Goal: Communication & Community: Ask a question

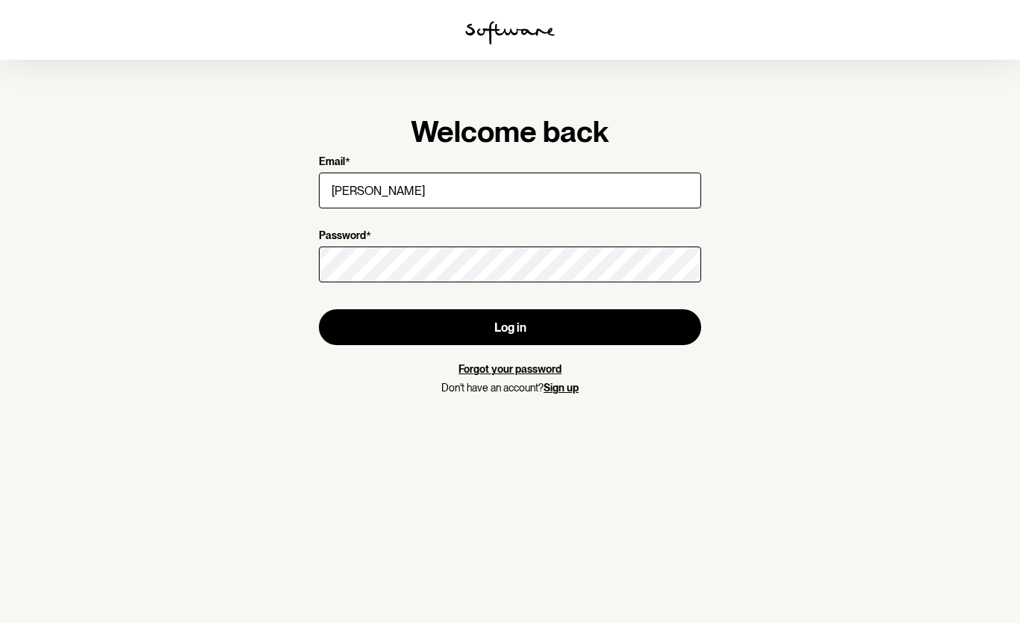
type input "[EMAIL_ADDRESS][PERSON_NAME][DOMAIN_NAME]"
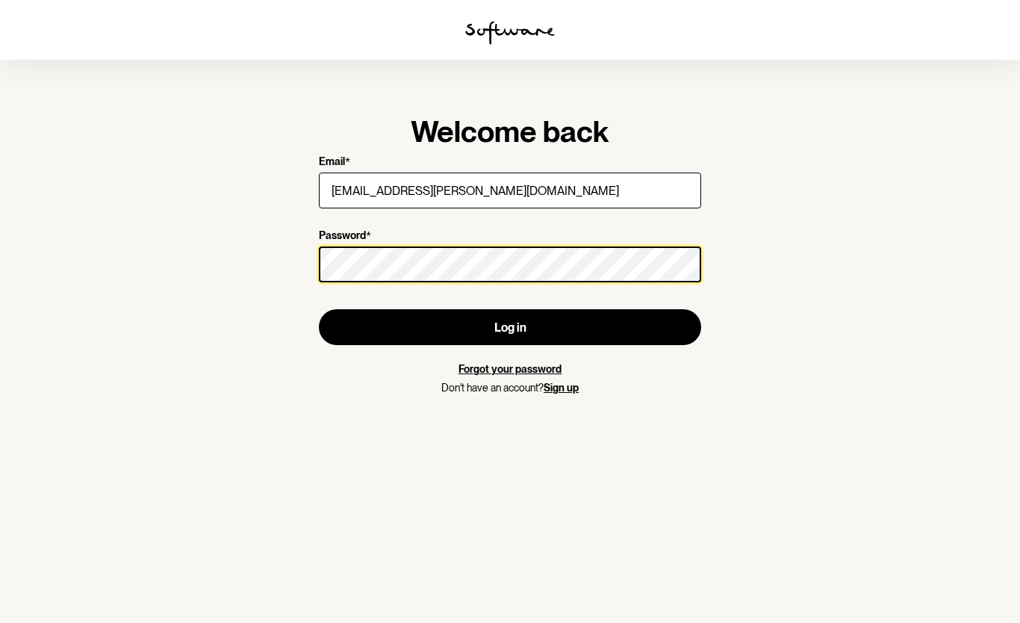
click at [319, 309] on button "Log in" at bounding box center [510, 327] width 382 height 36
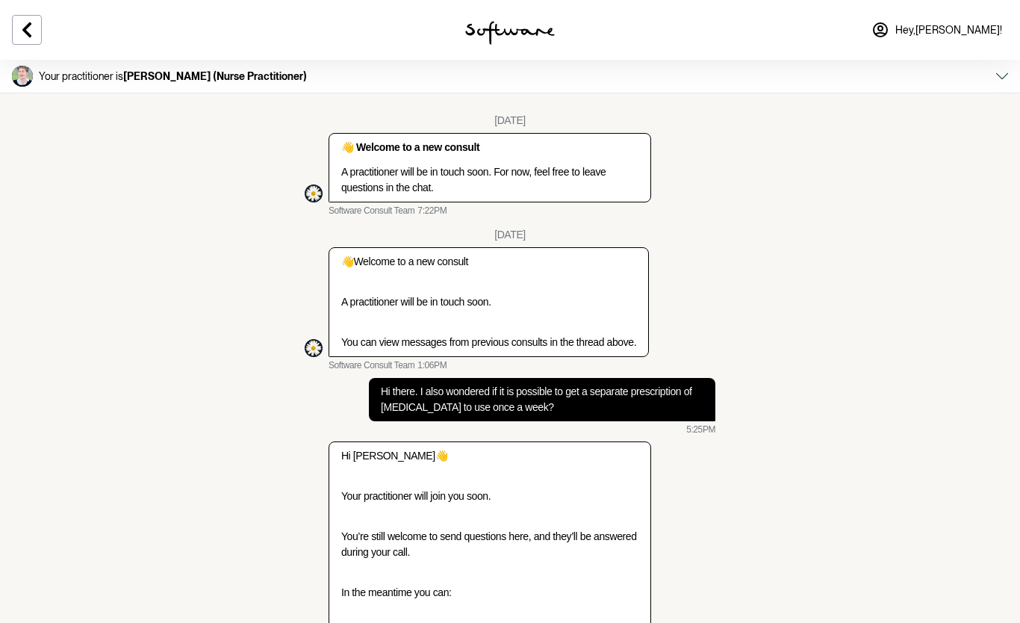
scroll to position [2899, 0]
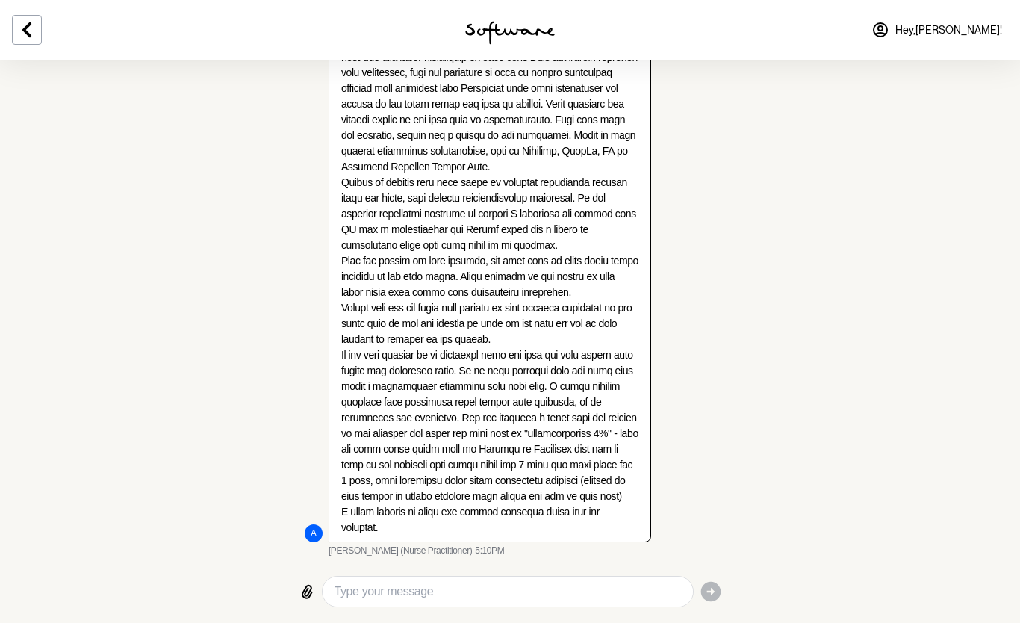
click at [30, 25] on icon at bounding box center [26, 29] width 9 height 15
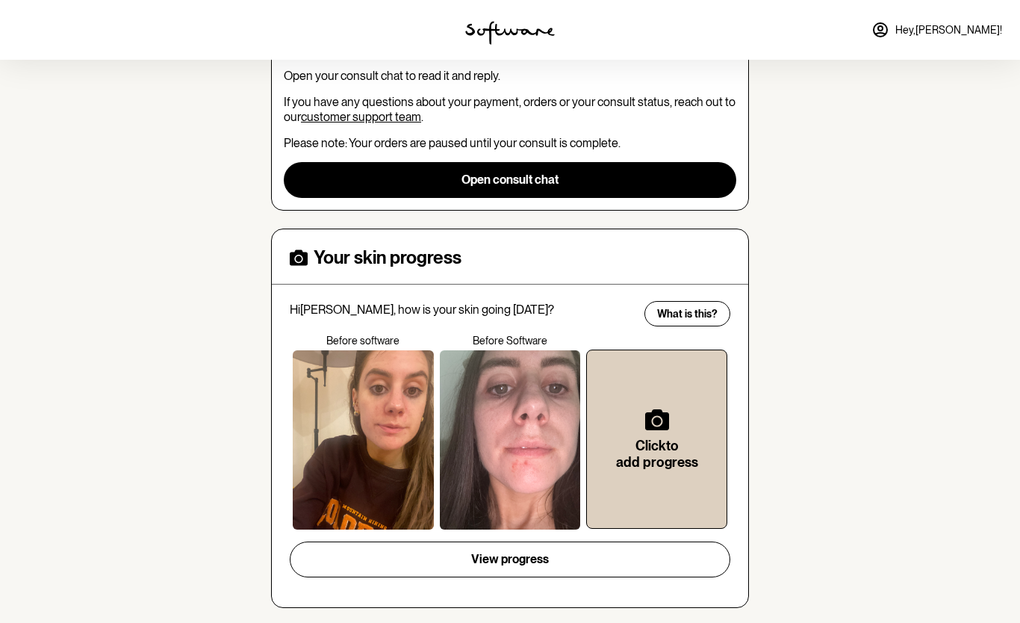
scroll to position [220, 0]
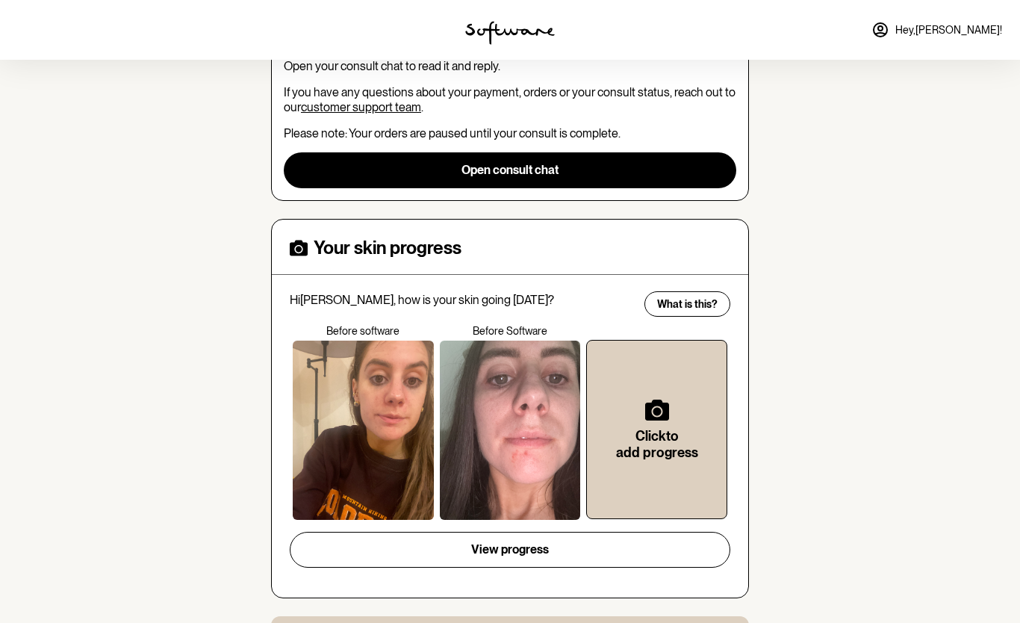
click at [381, 438] on div at bounding box center [363, 429] width 141 height 179
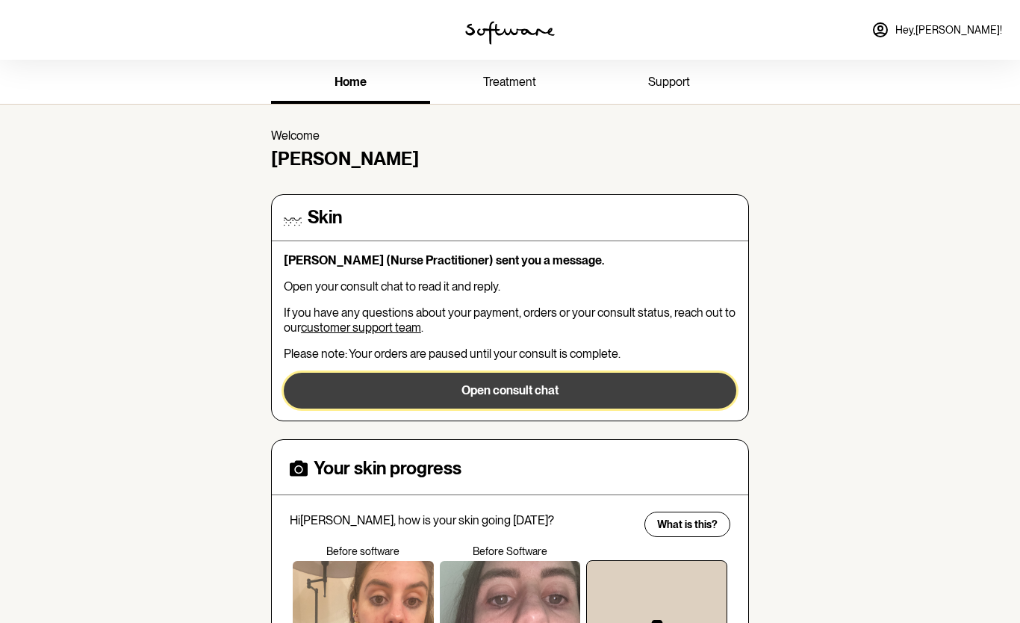
click at [404, 390] on button "Open consult chat" at bounding box center [510, 391] width 452 height 36
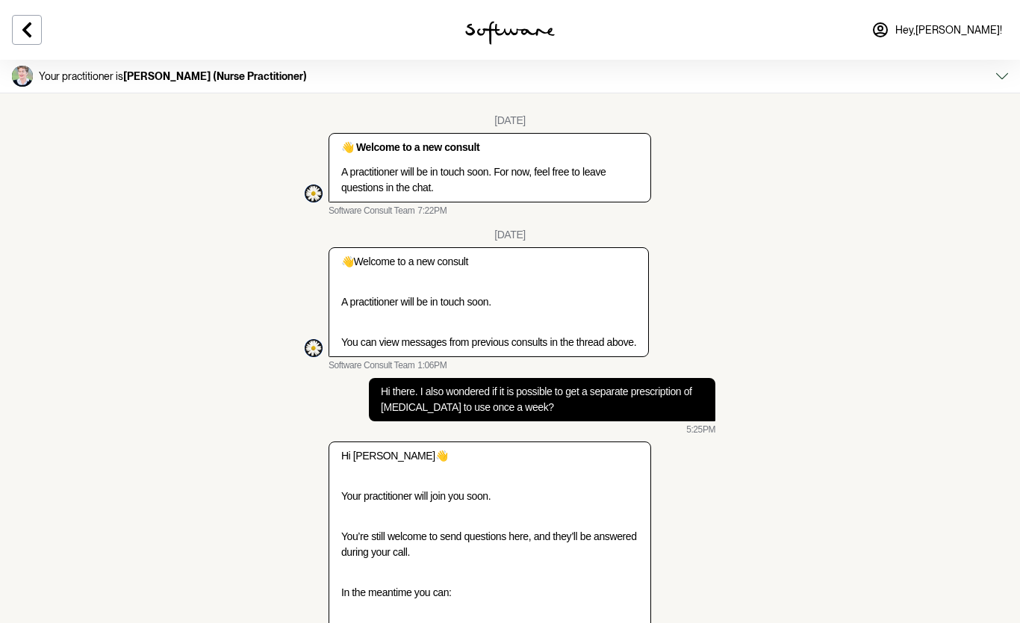
scroll to position [2839, 0]
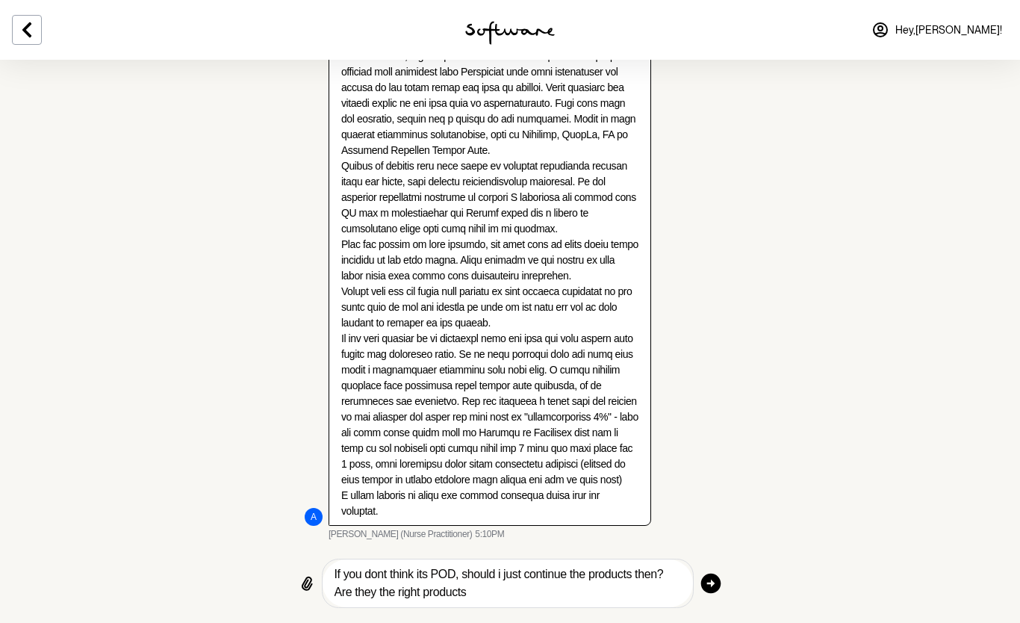
type textarea "If you dont think its POD, should i just continue the products then? Are they t…"
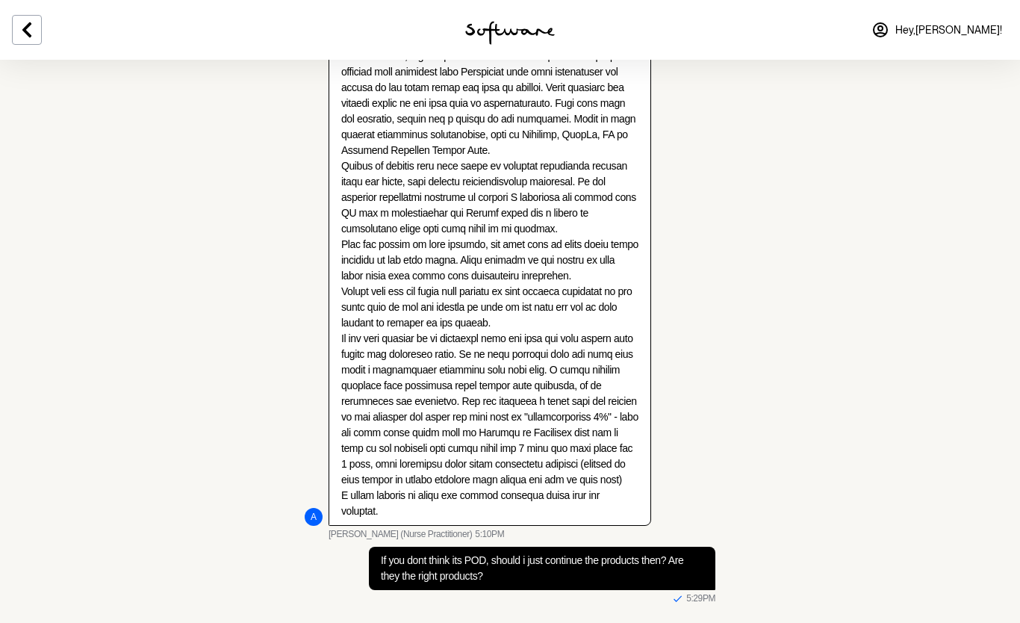
scroll to position [2902, 0]
